Goal: Use online tool/utility: Use online tool/utility

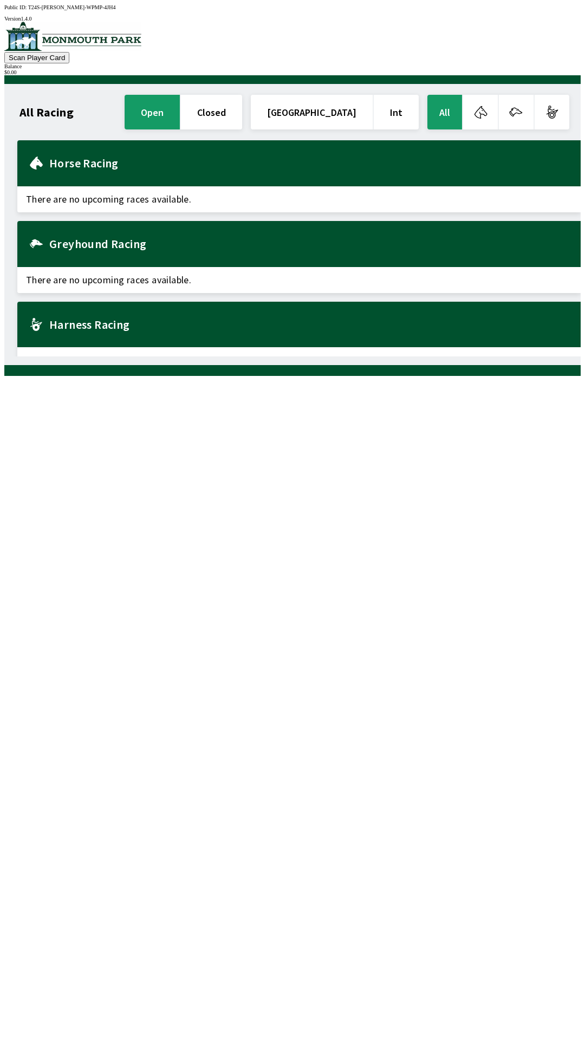
click at [174, 356] on div "All Racing open closed United States Int All Greyhound Racing There are no upco…" at bounding box center [296, 225] width 567 height 264
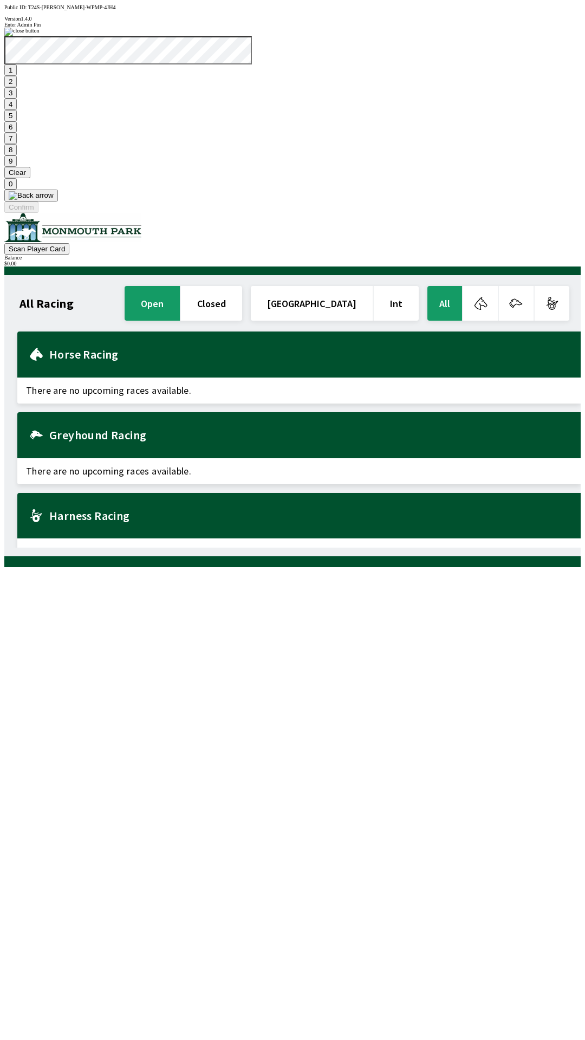
click at [173, 420] on div "All Racing open closed United States Int All Greyhound Racing There are no upco…" at bounding box center [296, 416] width 567 height 264
click at [204, 377] on span "There are no upcoming races available." at bounding box center [298, 390] width 563 height 26
click at [17, 76] on button "1" at bounding box center [10, 69] width 12 height 11
click at [123, 439] on div "All Racing open closed United States Int All Greyhound Racing There are no upco…" at bounding box center [296, 416] width 567 height 264
click at [17, 76] on button "1" at bounding box center [10, 69] width 12 height 11
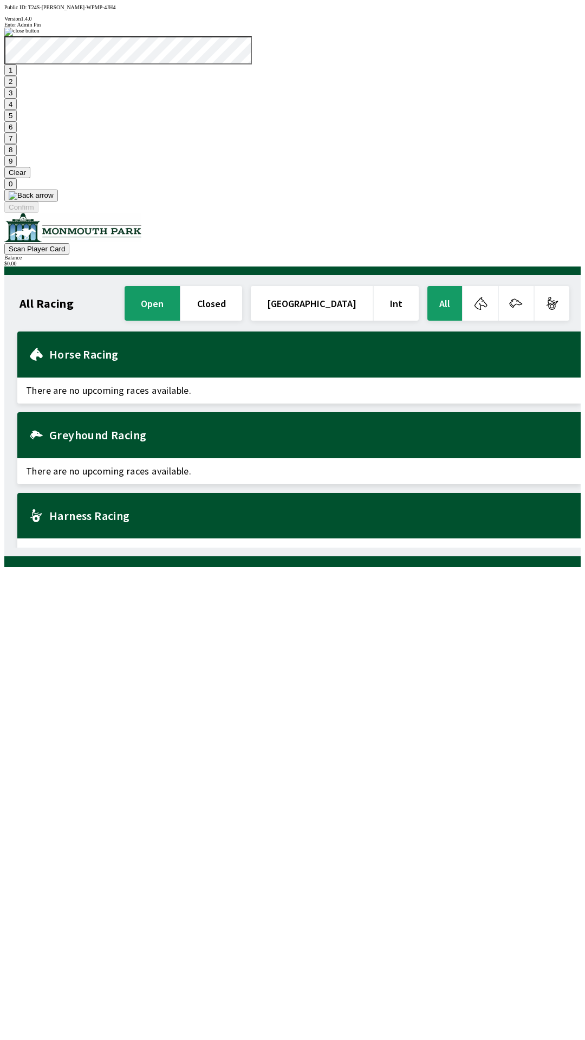
click at [17, 167] on button "9" at bounding box center [10, 160] width 12 height 11
click at [17, 144] on button "7" at bounding box center [10, 138] width 12 height 11
click at [4, 133] on button "7" at bounding box center [10, 138] width 12 height 11
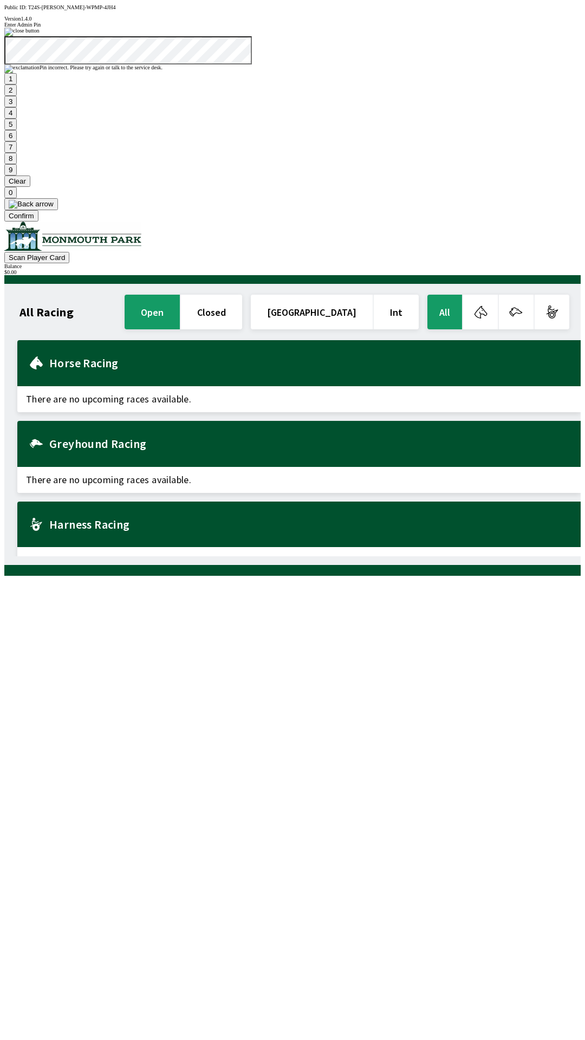
click at [30, 187] on button "Clear" at bounding box center [17, 180] width 26 height 11
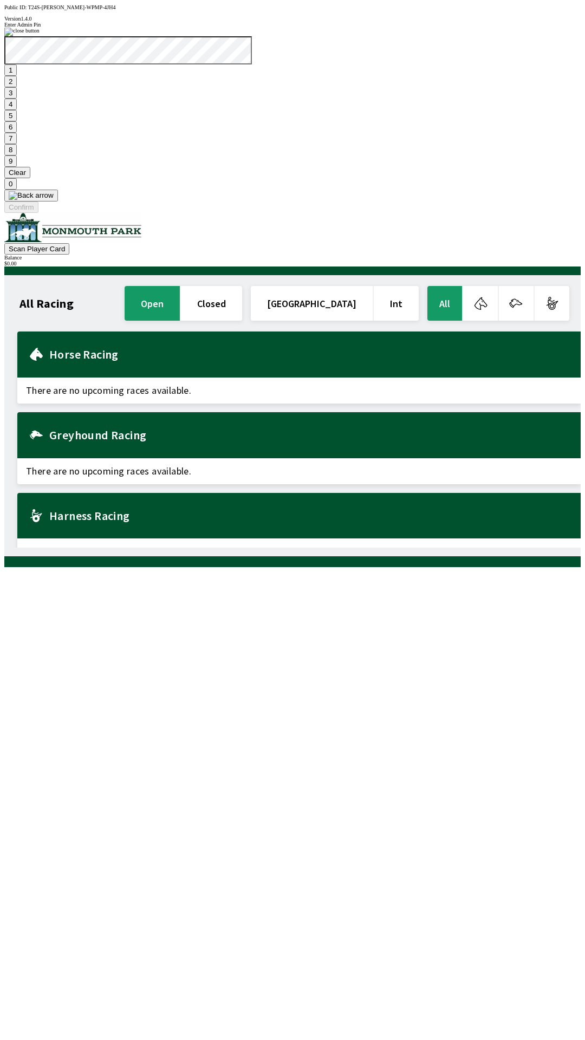
click at [17, 76] on button "1" at bounding box center [10, 69] width 12 height 11
click at [17, 133] on button "6" at bounding box center [10, 126] width 12 height 11
click at [58, 201] on button at bounding box center [31, 196] width 54 height 12
click at [17, 144] on button "7" at bounding box center [10, 138] width 12 height 11
click at [30, 178] on button "Clear" at bounding box center [17, 172] width 26 height 11
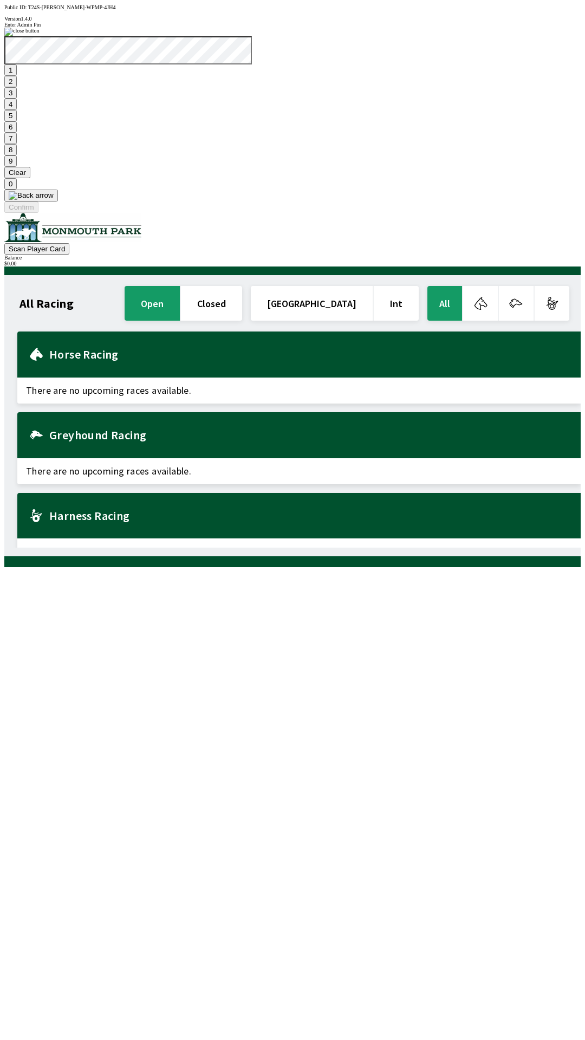
click at [30, 178] on button "Clear" at bounding box center [17, 172] width 26 height 11
click at [17, 76] on button "1" at bounding box center [10, 69] width 12 height 11
click at [17, 167] on button "9" at bounding box center [10, 160] width 12 height 11
click at [17, 144] on button "7" at bounding box center [10, 138] width 12 height 11
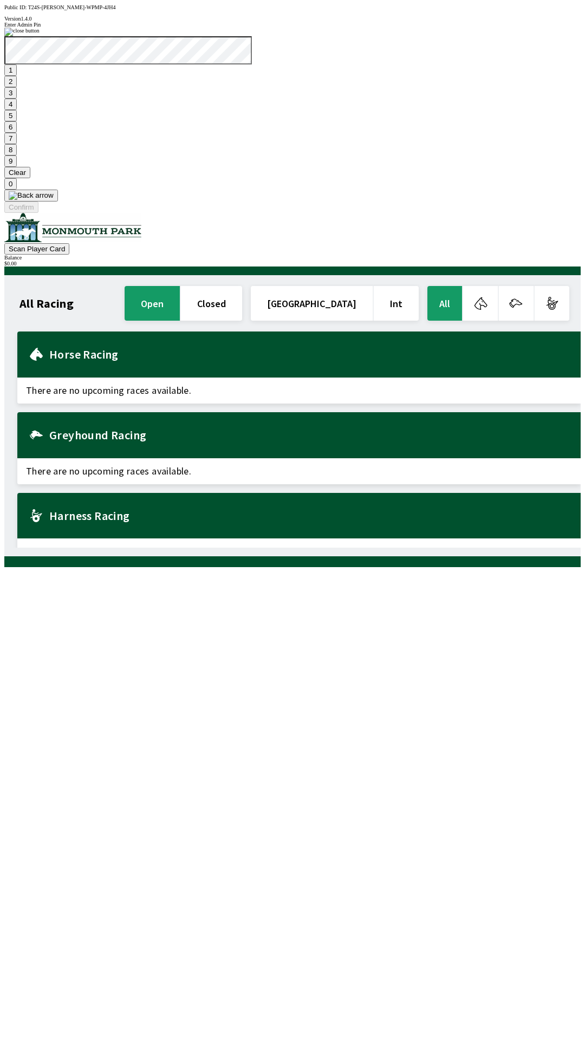
click at [17, 99] on button "3" at bounding box center [10, 92] width 12 height 11
click at [38, 213] on button "Confirm" at bounding box center [21, 206] width 34 height 11
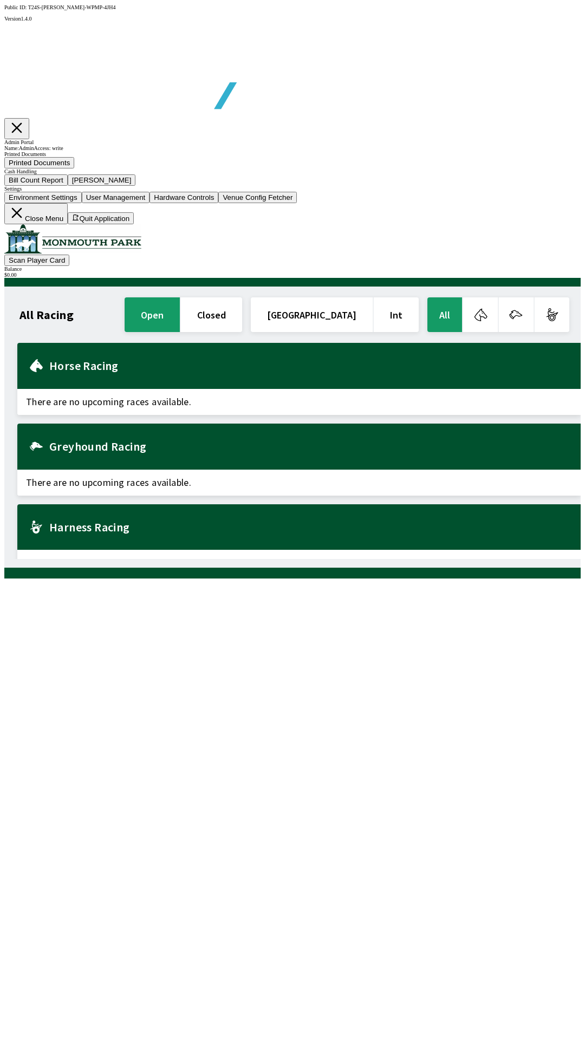
click at [68, 186] on button "Bill Count Report" at bounding box center [35, 179] width 63 height 11
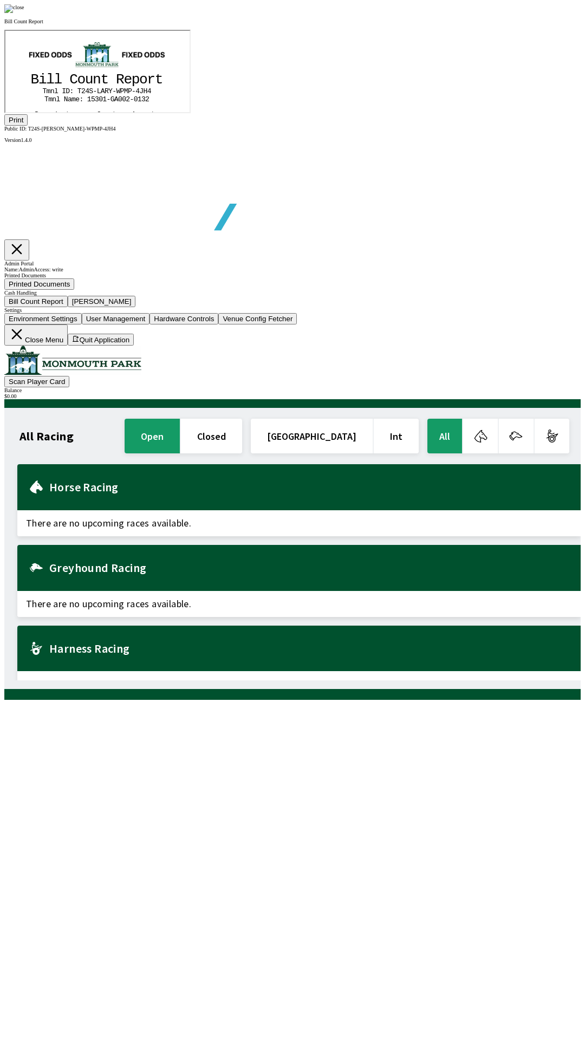
click at [61, 221] on tspan "0" at bounding box center [63, 222] width 4 height 8
click at [24, 13] on img at bounding box center [14, 8] width 20 height 9
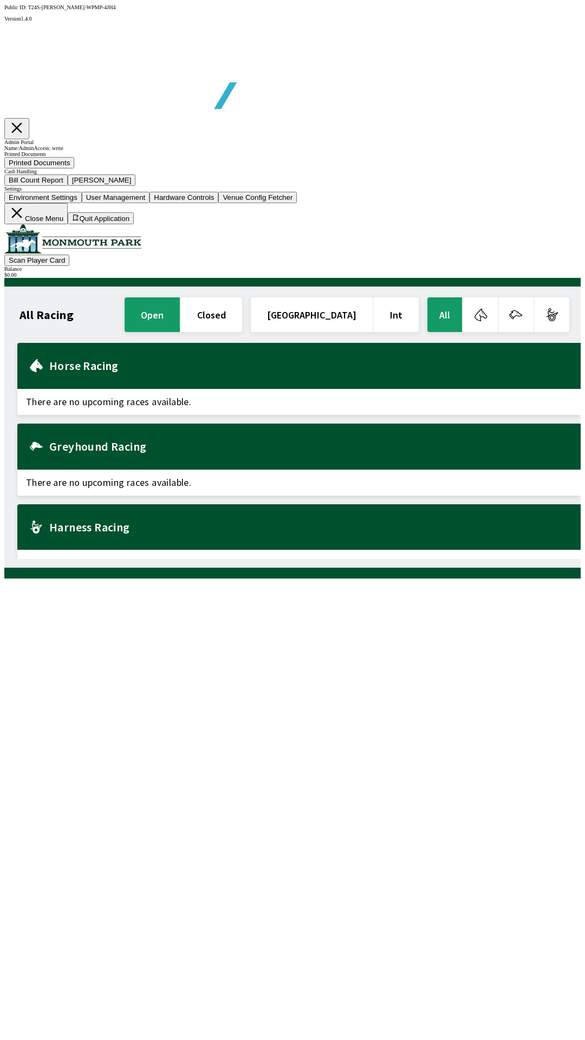
click at [68, 224] on button "Close Menu" at bounding box center [35, 213] width 63 height 21
